Goal: Communication & Community: Answer question/provide support

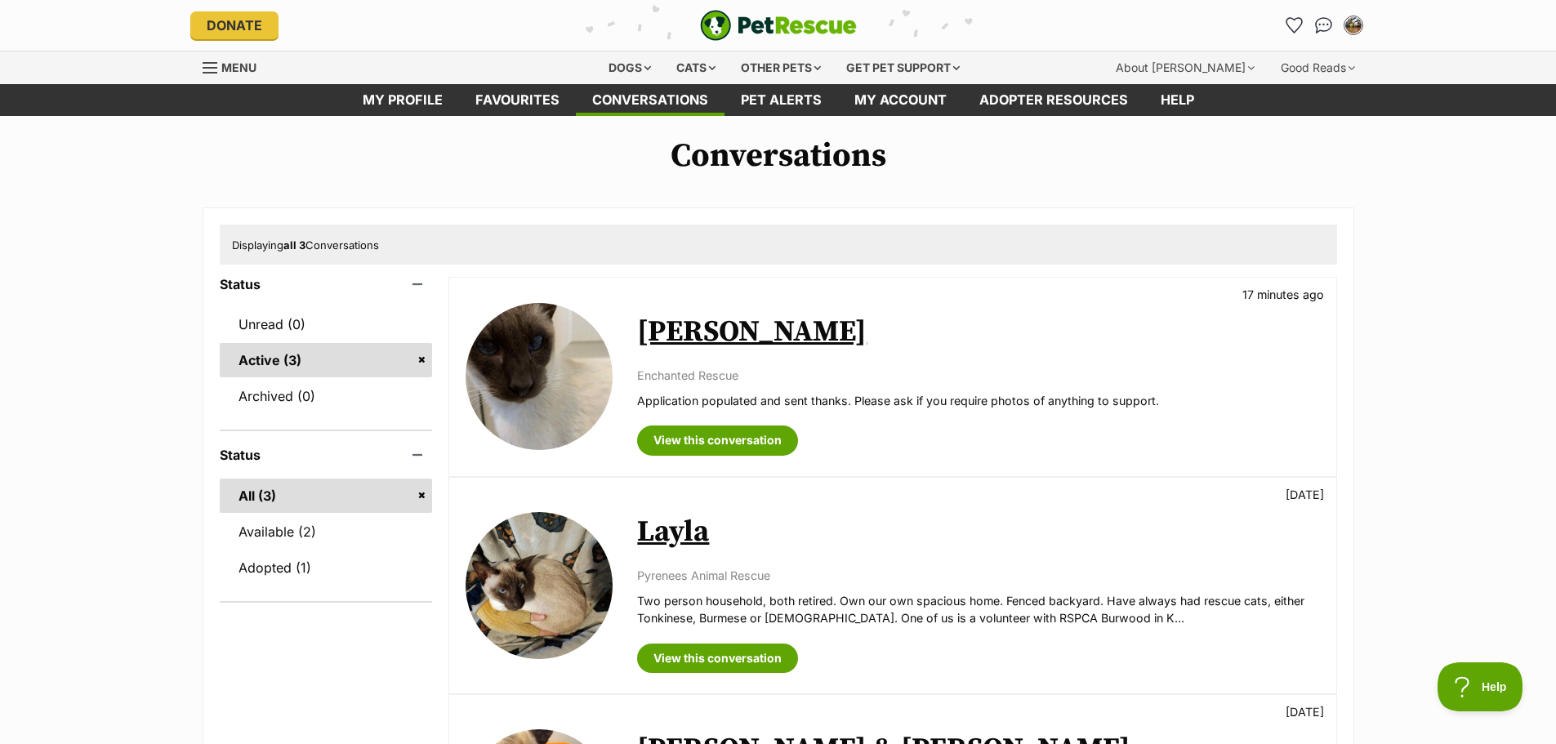
click at [708, 423] on div "View this conversation" at bounding box center [978, 434] width 682 height 42
click at [712, 438] on link "View this conversation" at bounding box center [717, 440] width 161 height 29
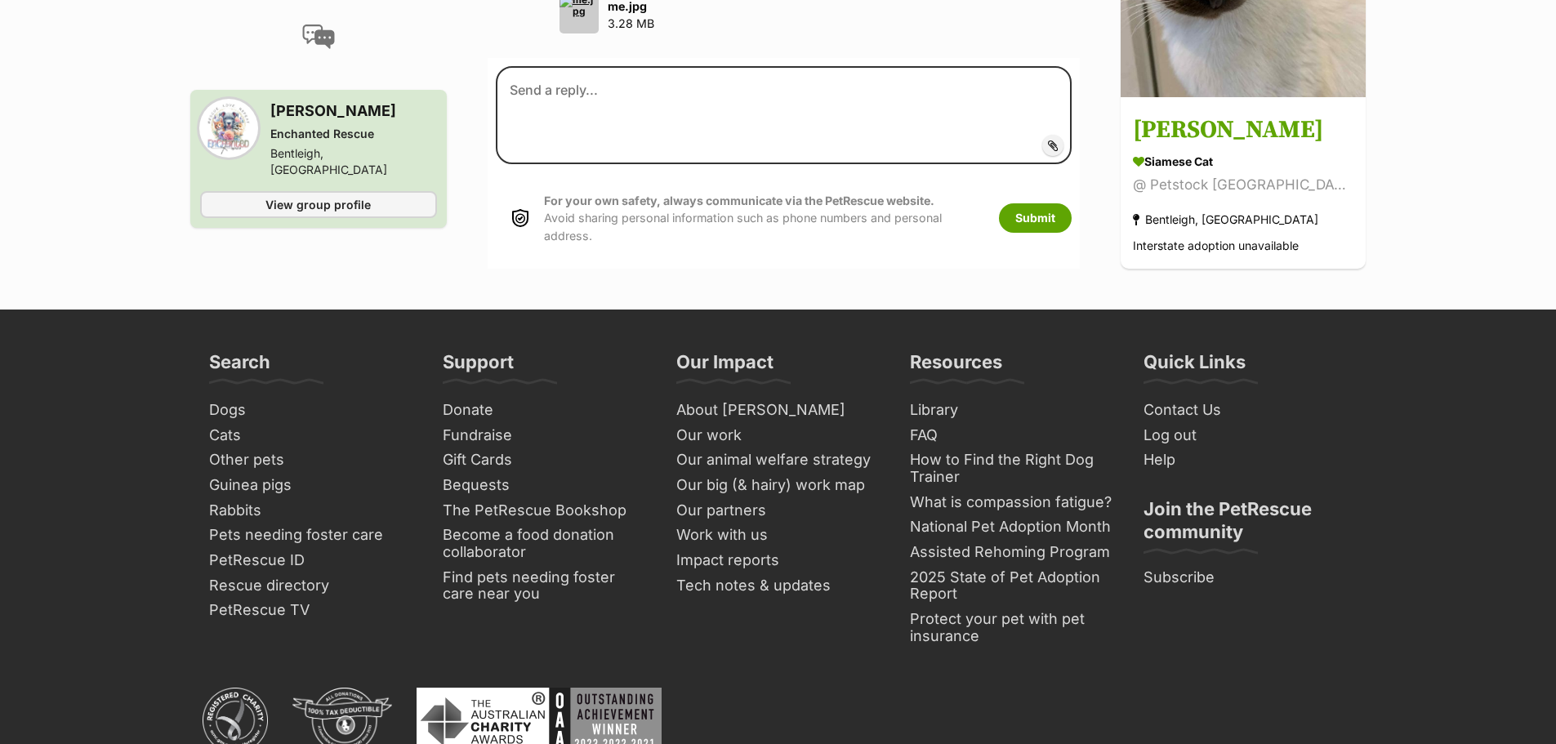
scroll to position [1552, 0]
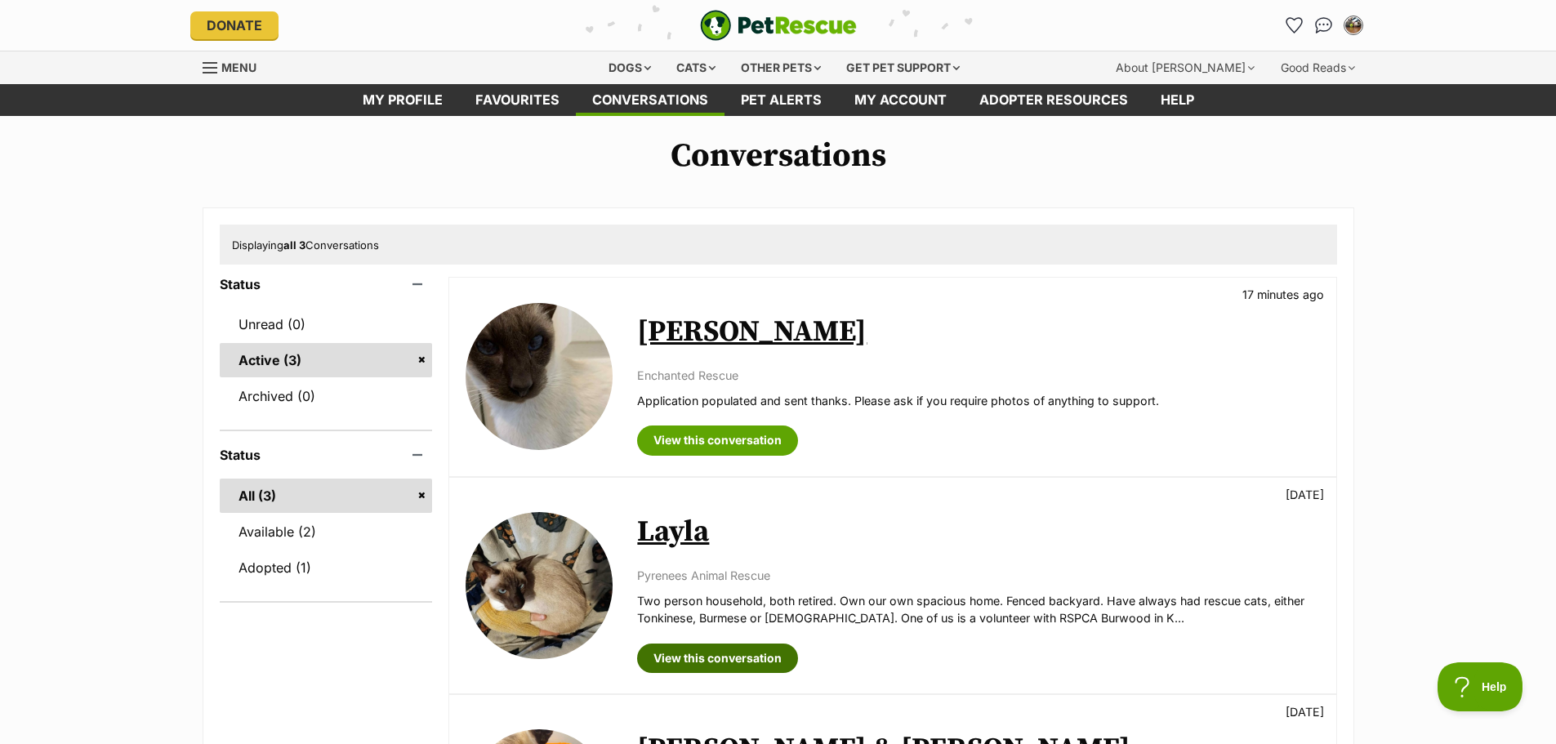
click at [716, 657] on link "View this conversation" at bounding box center [717, 658] width 161 height 29
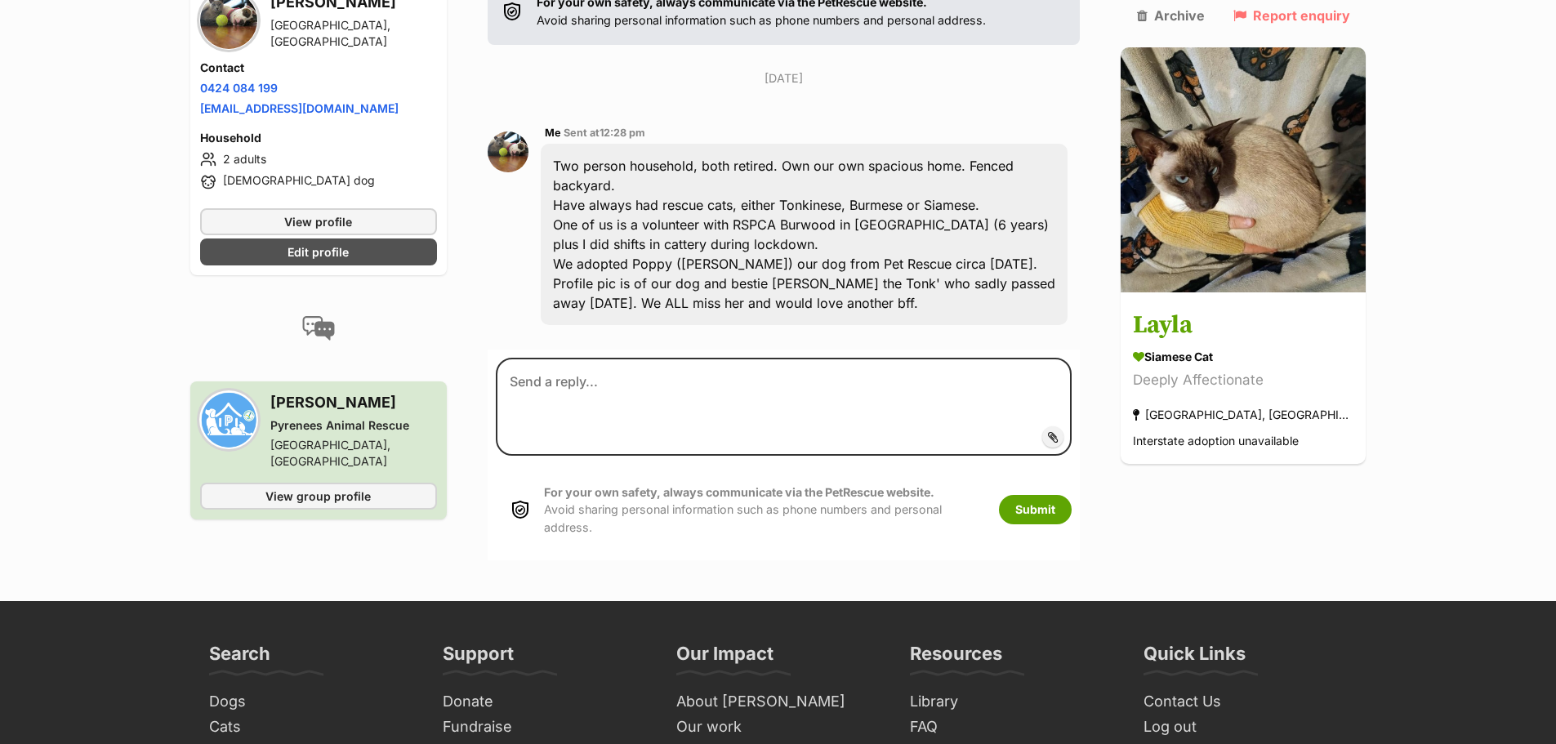
scroll to position [434, 0]
